Goal: Task Accomplishment & Management: Use online tool/utility

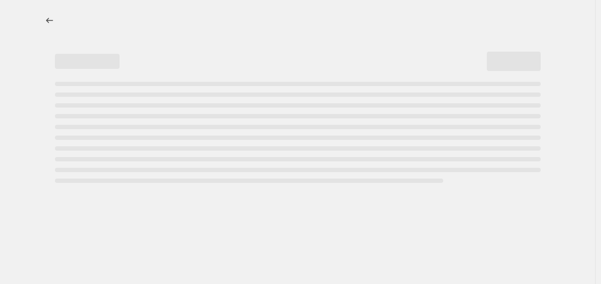
select select "percentage"
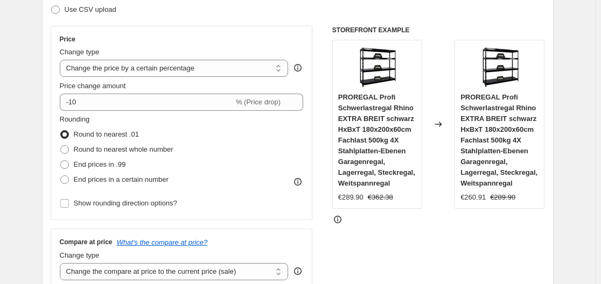
scroll to position [215, 0]
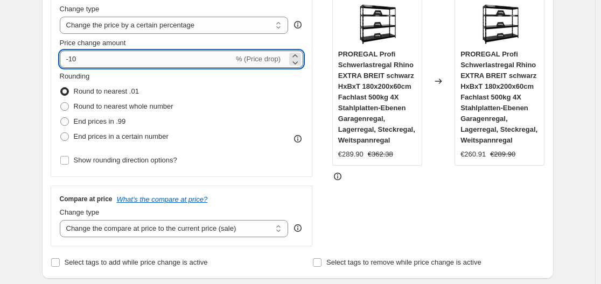
click at [153, 58] on input "-10" at bounding box center [147, 59] width 174 height 17
type input "-1"
type input "-35"
click at [51, 90] on div "Step 2. Select how the prices should change Use bulk price change rules Set pro…" at bounding box center [298, 90] width 512 height 378
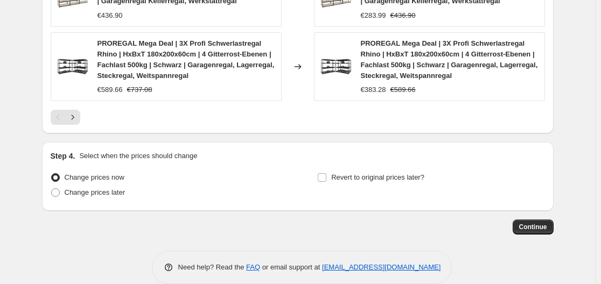
scroll to position [896, 0]
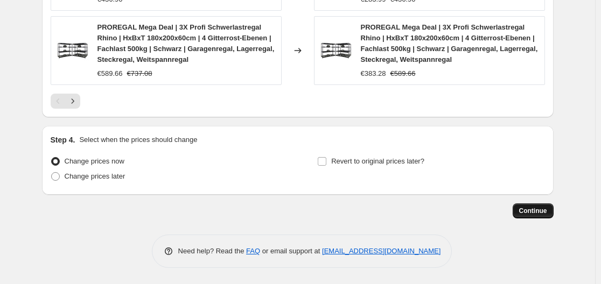
click at [542, 208] on span "Continue" at bounding box center [533, 211] width 28 height 9
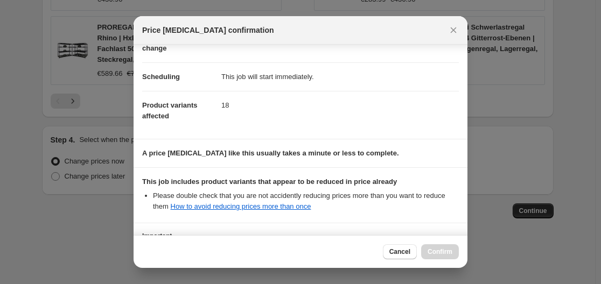
scroll to position [162, 0]
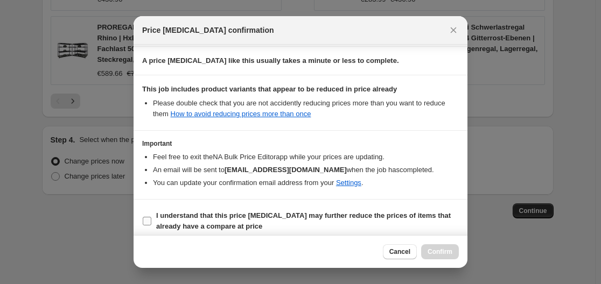
click at [145, 218] on input "I understand that this price [MEDICAL_DATA] may further reduce the prices of it…" at bounding box center [147, 221] width 9 height 9
checkbox input "true"
click at [435, 246] on button "Confirm" at bounding box center [440, 251] width 38 height 15
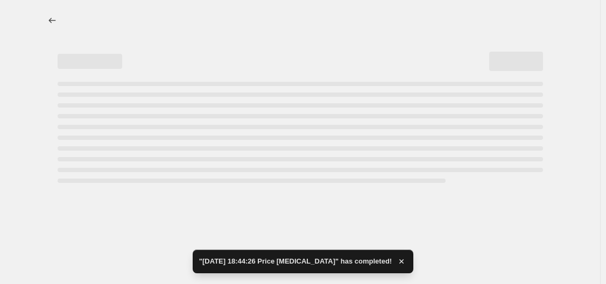
select select "percentage"
